Goal: Obtain resource: Download file/media

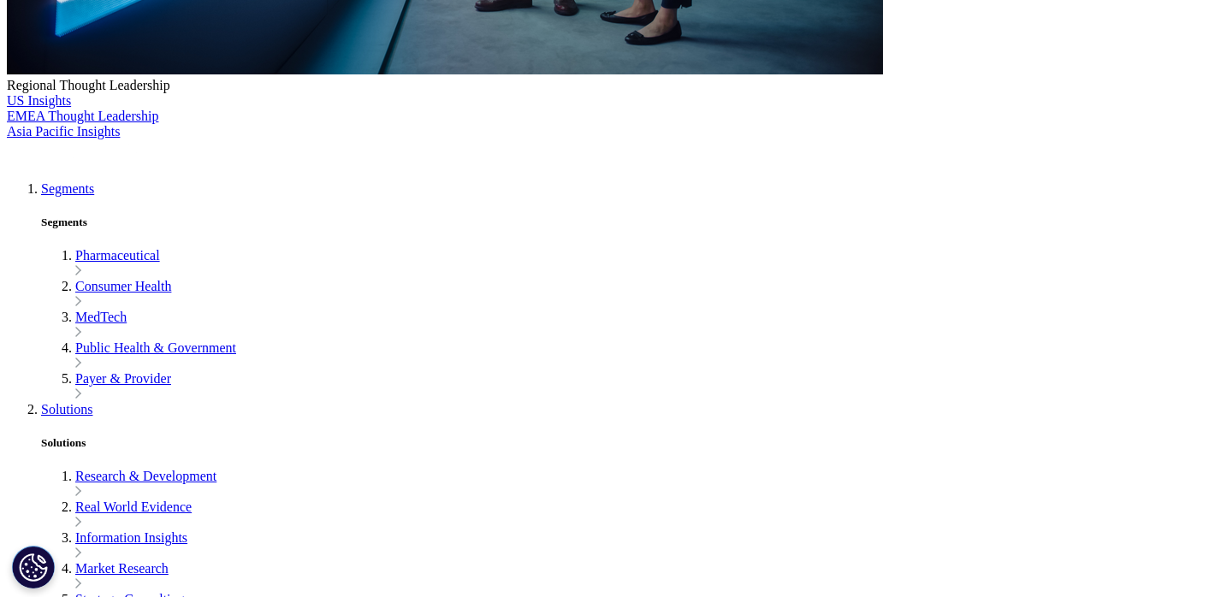
scroll to position [798, 0]
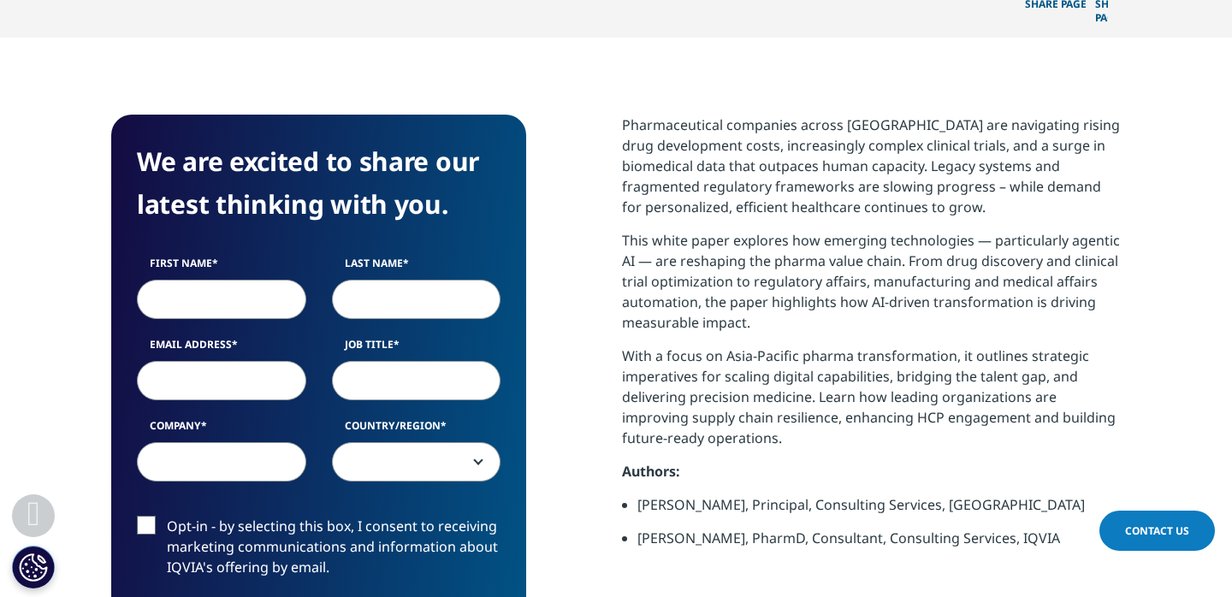
scroll to position [662, 1010]
click at [210, 280] on input "First Name" at bounding box center [221, 299] width 169 height 39
type input "lihwen"
type input "lim"
type input "trancebrain@yahoo.com"
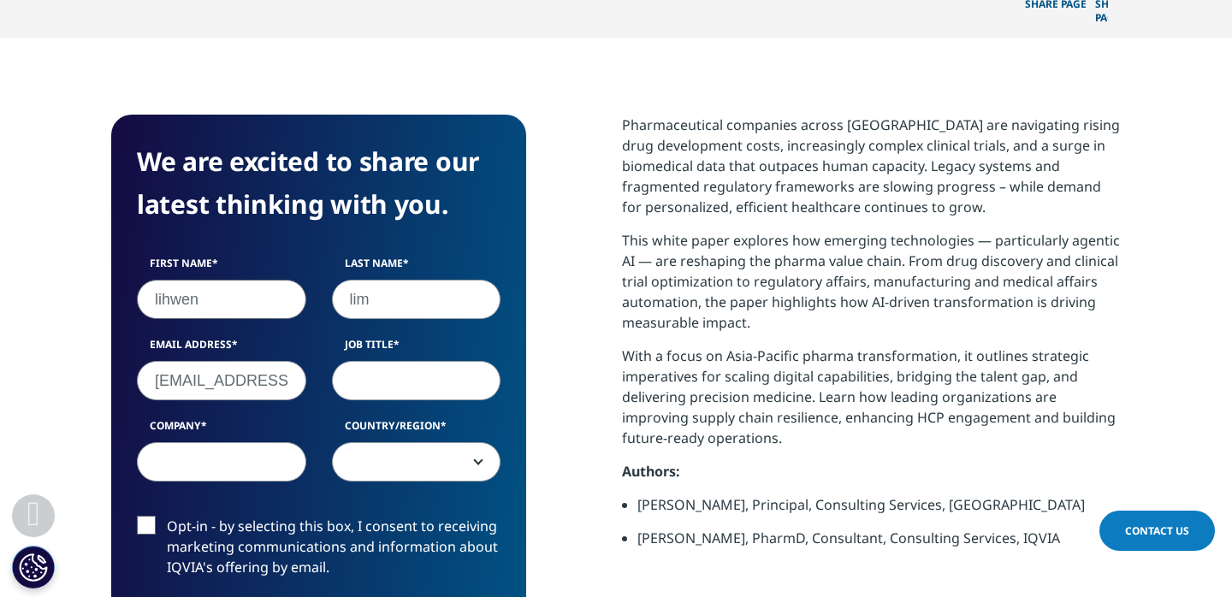
select select "Singapore"
drag, startPoint x: 152, startPoint y: 290, endPoint x: 339, endPoint y: 290, distance: 186.6
click at [340, 290] on div "First Name lihwen Last Name lim Email Address trancebrain@yahoo.com Job Title C…" at bounding box center [318, 378] width 389 height 244
type input "llim@penumbrainc.com"
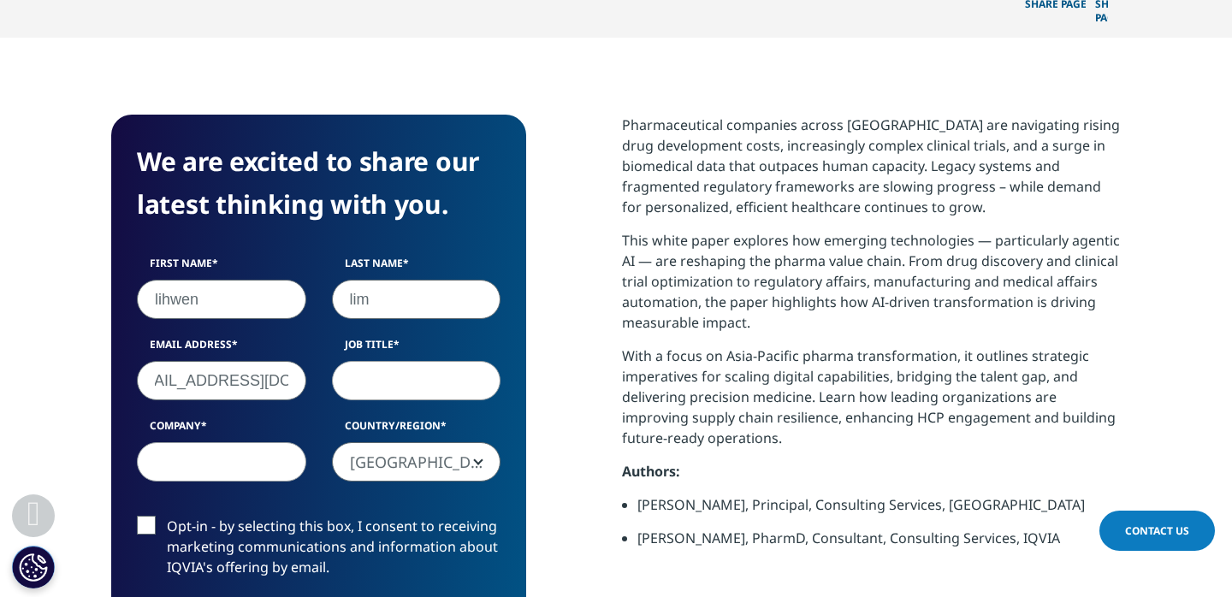
scroll to position [0, 0]
click at [406, 361] on input "Job Title" at bounding box center [416, 380] width 169 height 39
type input "Sr. Marketing Manager"
click at [272, 442] on input "Company" at bounding box center [221, 461] width 169 height 39
type input "Penumbra, Inc."
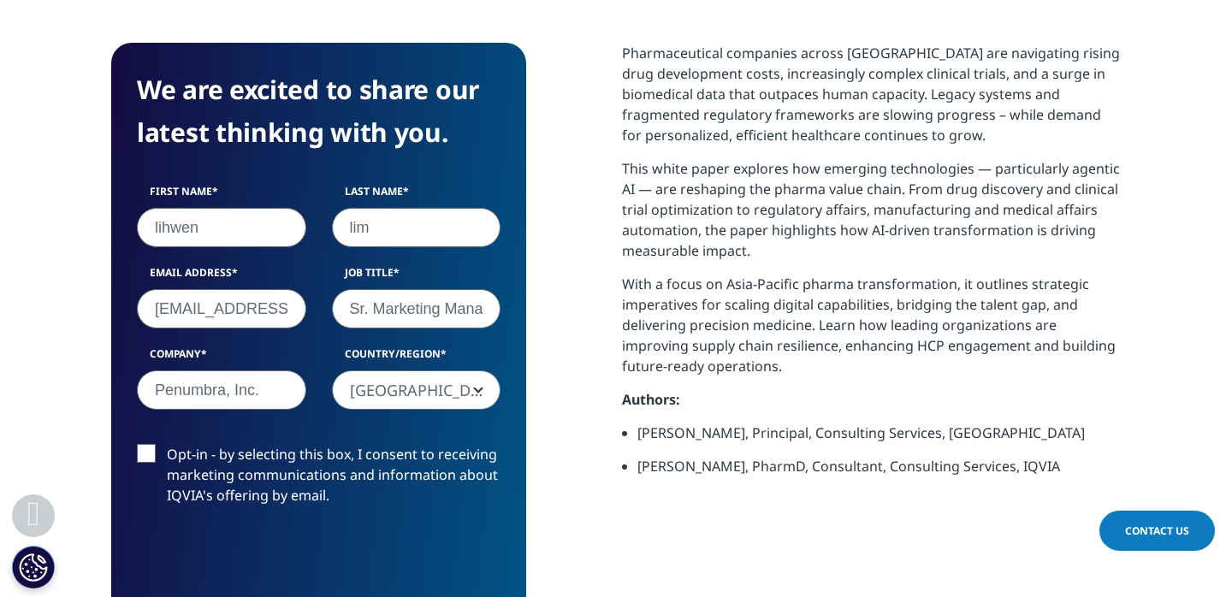
scroll to position [877, 0]
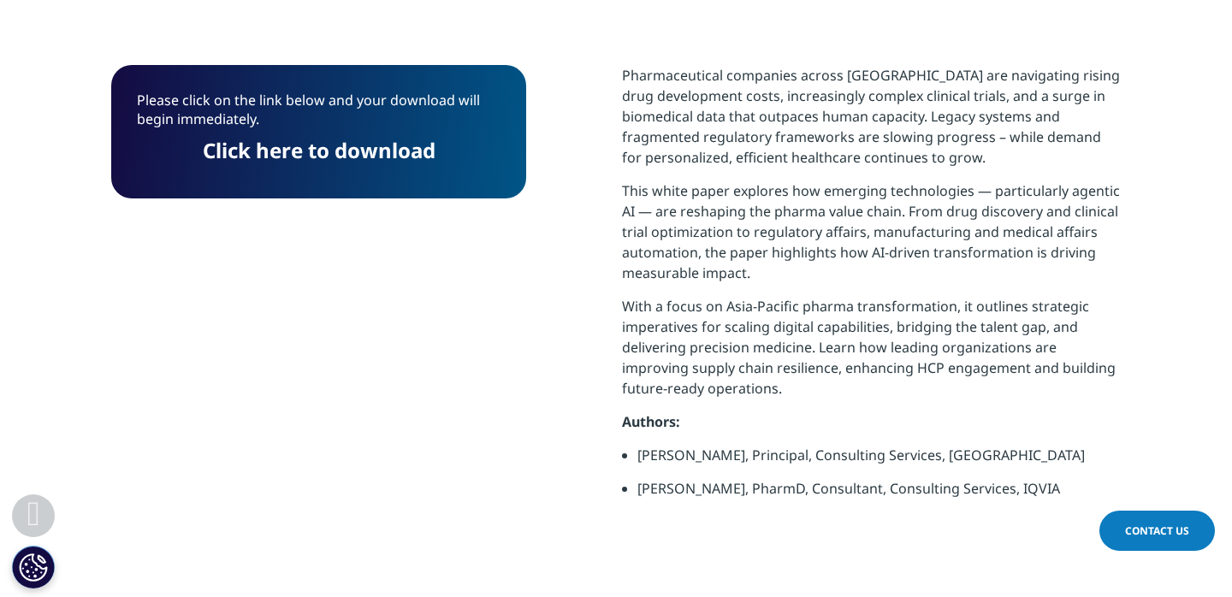
scroll to position [489, 1010]
click at [347, 136] on link "Click here to download" at bounding box center [319, 150] width 233 height 28
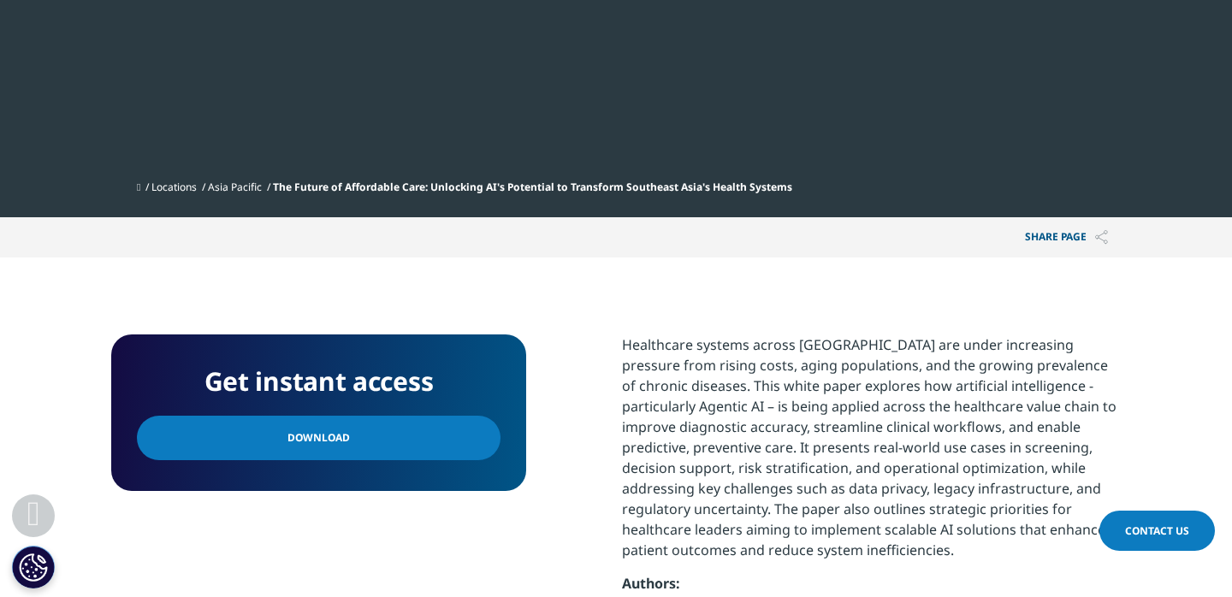
scroll to position [745, 0]
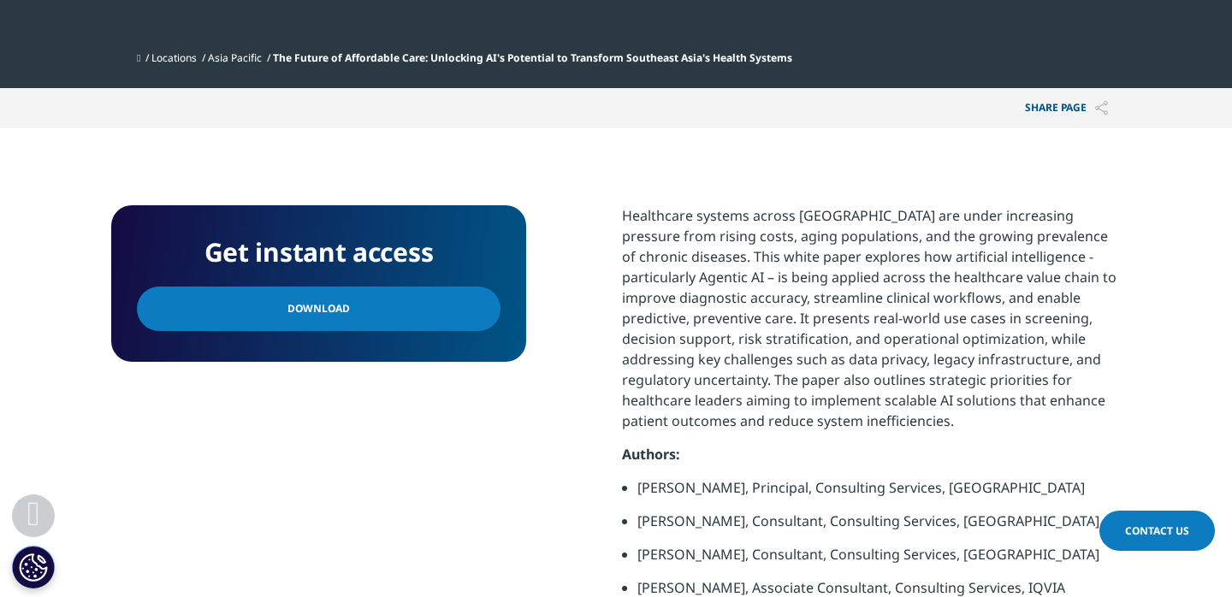
click at [397, 307] on link "Download" at bounding box center [319, 309] width 364 height 44
